Goal: Transaction & Acquisition: Book appointment/travel/reservation

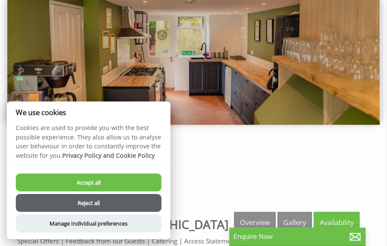
scroll to position [84, 0]
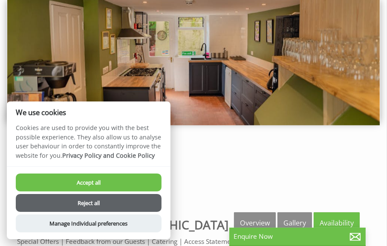
click at [79, 204] on button "Reject all" at bounding box center [89, 203] width 146 height 18
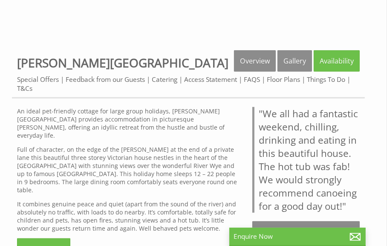
scroll to position [243, 0]
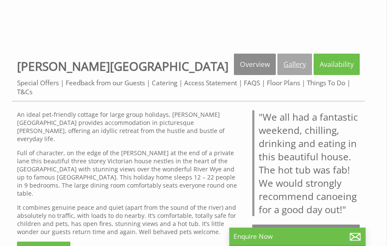
click at [292, 64] on link "Gallery" at bounding box center [294, 64] width 34 height 21
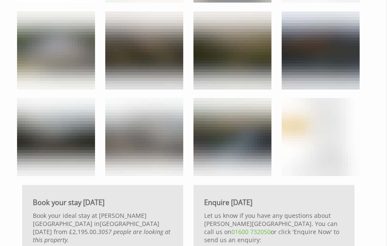
scroll to position [2161, 0]
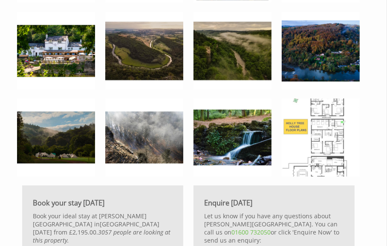
click at [327, 108] on img at bounding box center [320, 137] width 78 height 78
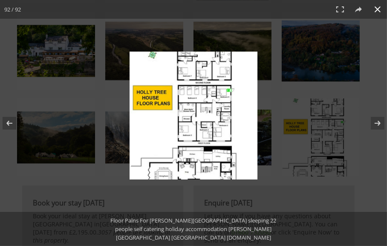
click at [375, 100] on div at bounding box center [257, 133] width 256 height 163
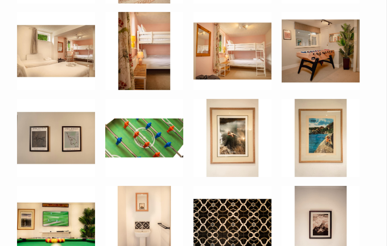
scroll to position [1793, 0]
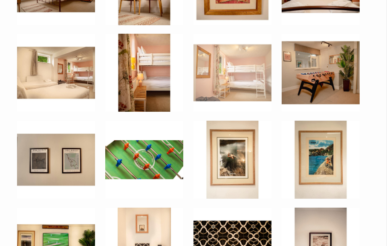
click at [241, 78] on img at bounding box center [232, 73] width 78 height 78
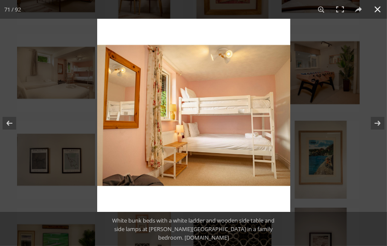
click at [360, 24] on div at bounding box center [290, 142] width 387 height 246
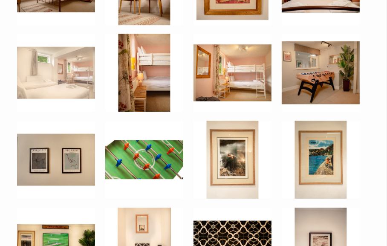
click at [75, 77] on img at bounding box center [56, 73] width 78 height 78
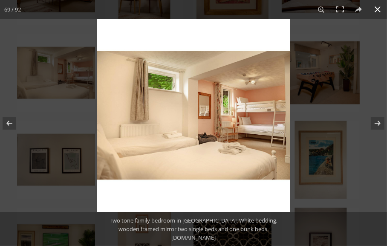
click at [378, 9] on button at bounding box center [377, 9] width 19 height 19
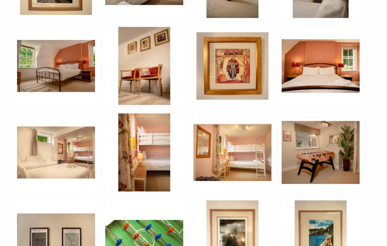
scroll to position [1713, 0]
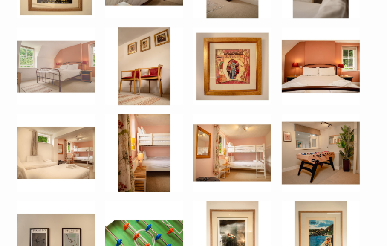
click at [74, 56] on img at bounding box center [56, 66] width 78 height 78
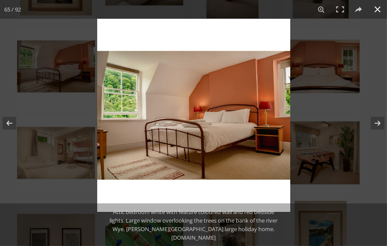
click at [315, 67] on div at bounding box center [290, 142] width 387 height 246
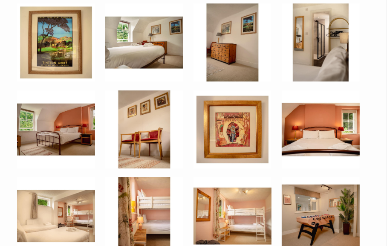
scroll to position [1645, 0]
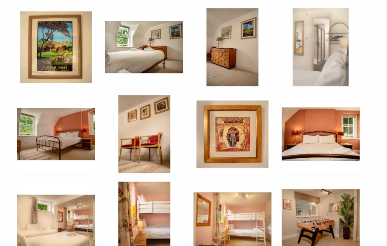
click at [315, 39] on img at bounding box center [320, 47] width 78 height 78
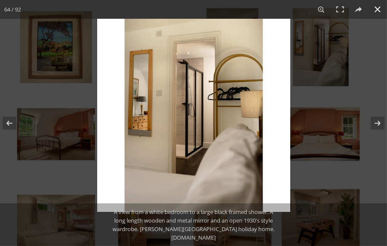
click at [351, 27] on div at bounding box center [290, 142] width 387 height 246
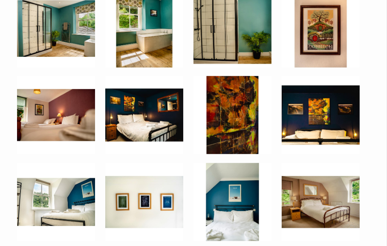
scroll to position [1404, 0]
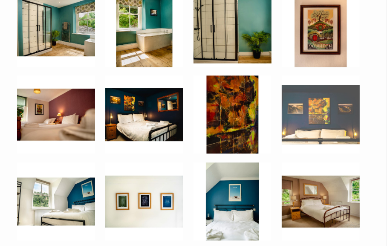
click at [333, 121] on img at bounding box center [320, 114] width 78 height 78
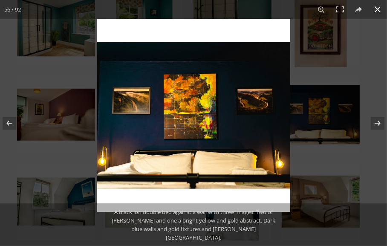
click at [378, 14] on button at bounding box center [377, 9] width 19 height 19
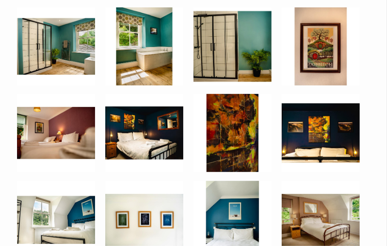
scroll to position [1380, 0]
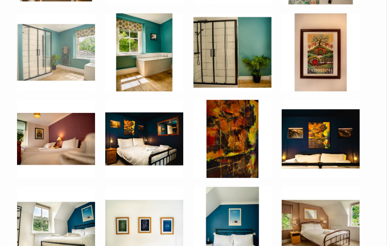
click at [65, 40] on img at bounding box center [56, 52] width 78 height 78
